Goal: Check status

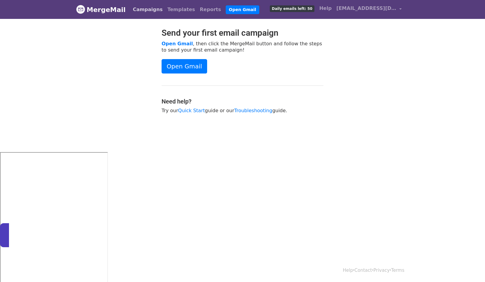
click at [145, 12] on link "Campaigns" at bounding box center [147, 10] width 34 height 12
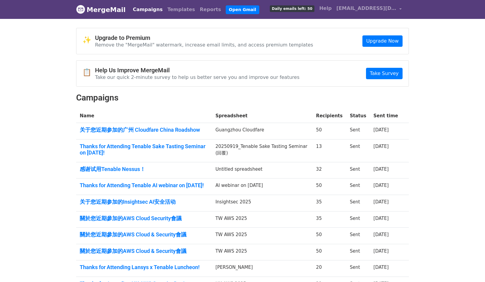
click at [64, 121] on body "MergeMail Campaigns Templates Reports Open Gmail Daily emails left: 50 Help jji…" at bounding box center [242, 166] width 485 height 332
click at [115, 129] on link "关于您近期参加的广州 Cloudfare China Roadshow" at bounding box center [144, 129] width 129 height 7
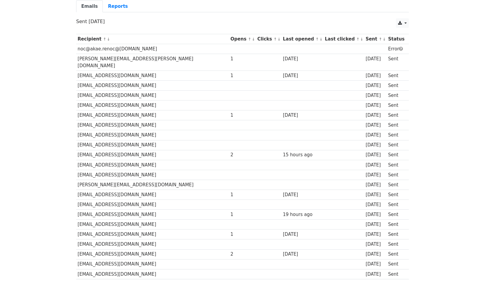
scroll to position [48, 0]
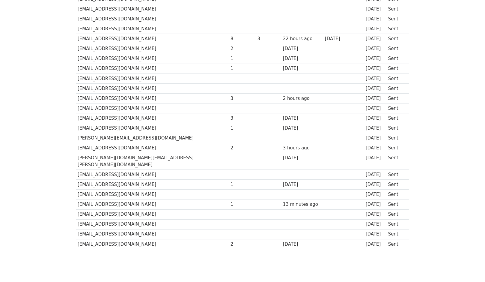
scroll to position [367, 0]
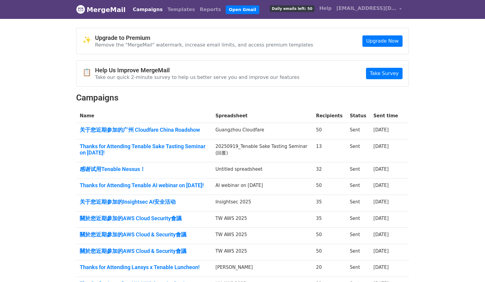
click at [131, 142] on td "Thanks for Attending Tenable Sake Tasting Seminar on [DATE]!" at bounding box center [144, 150] width 136 height 23
click at [131, 148] on link "Thanks for Attending Tenable Sake Tasting Seminar on [DATE]!" at bounding box center [144, 149] width 129 height 13
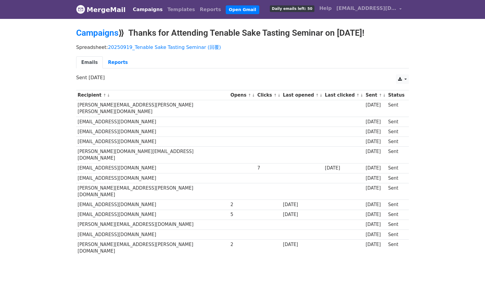
drag, startPoint x: 146, startPoint y: 193, endPoint x: 76, endPoint y: 193, distance: 69.5
click at [76, 210] on td "[EMAIL_ADDRESS][DOMAIN_NAME]" at bounding box center [152, 215] width 153 height 10
copy td "[EMAIL_ADDRESS][DOMAIN_NAME]"
